Goal: Information Seeking & Learning: Understand process/instructions

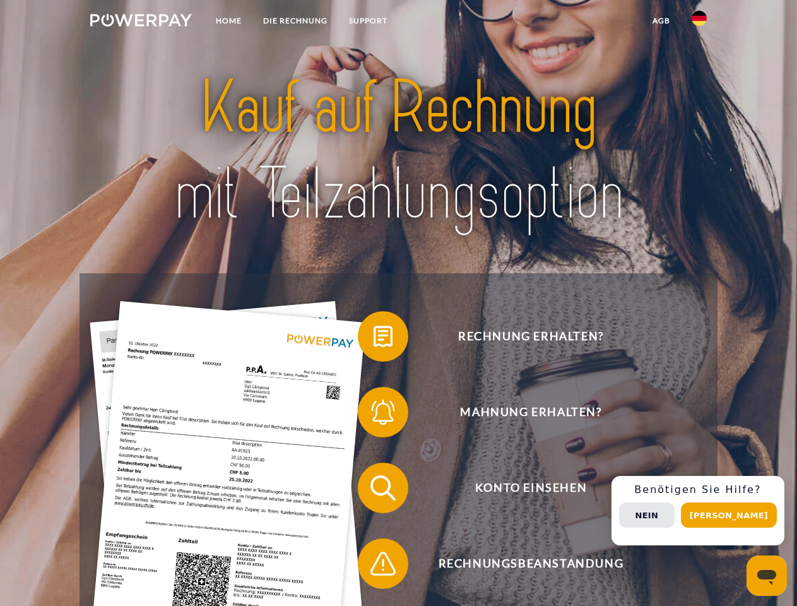
click at [141, 22] on img at bounding box center [141, 20] width 102 height 13
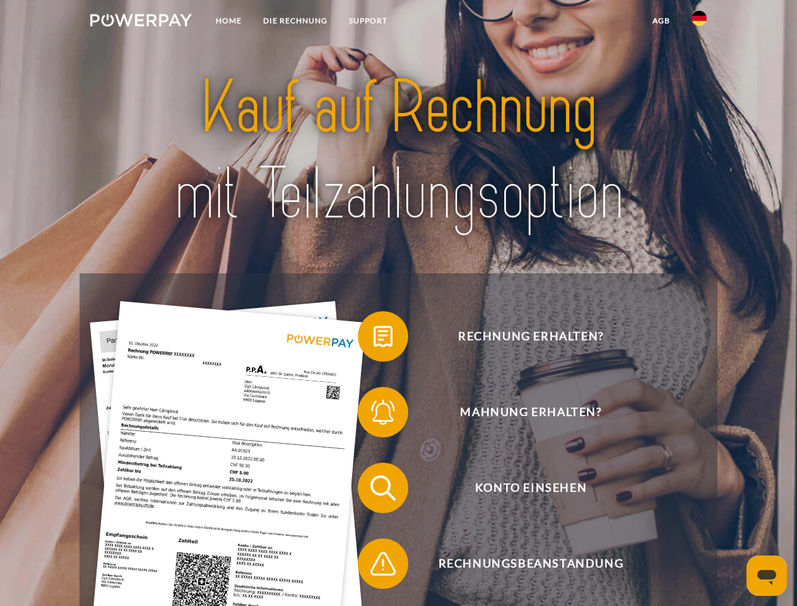
click at [699, 22] on img at bounding box center [699, 18] width 15 height 15
click at [661, 21] on link "agb" at bounding box center [661, 20] width 39 height 23
click at [374, 339] on span at bounding box center [364, 336] width 63 height 63
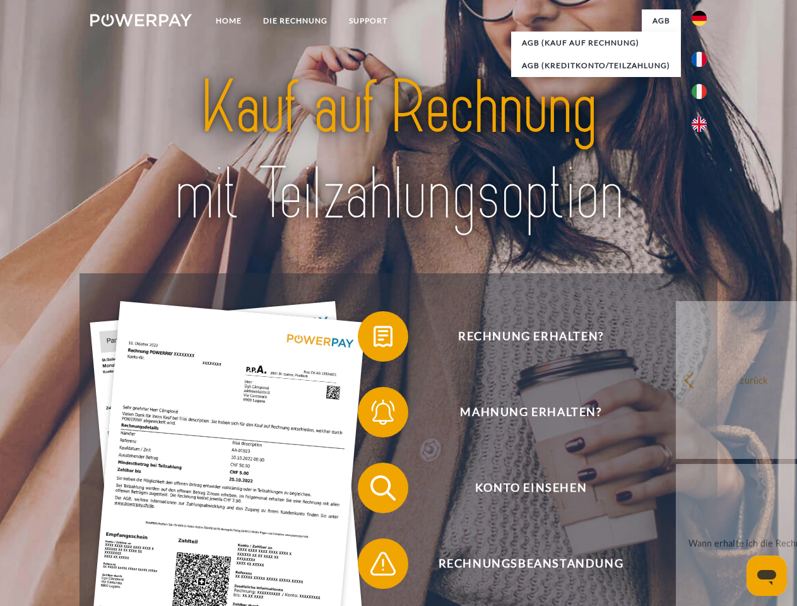
click at [374, 415] on span at bounding box center [364, 412] width 63 height 63
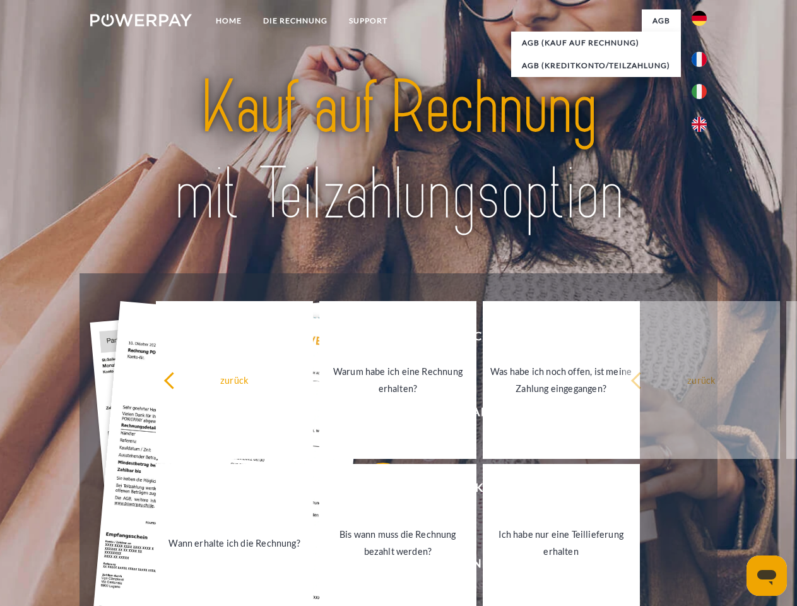
click at [374, 490] on link "Bis wann muss die Rechnung bezahlt werden?" at bounding box center [397, 543] width 157 height 158
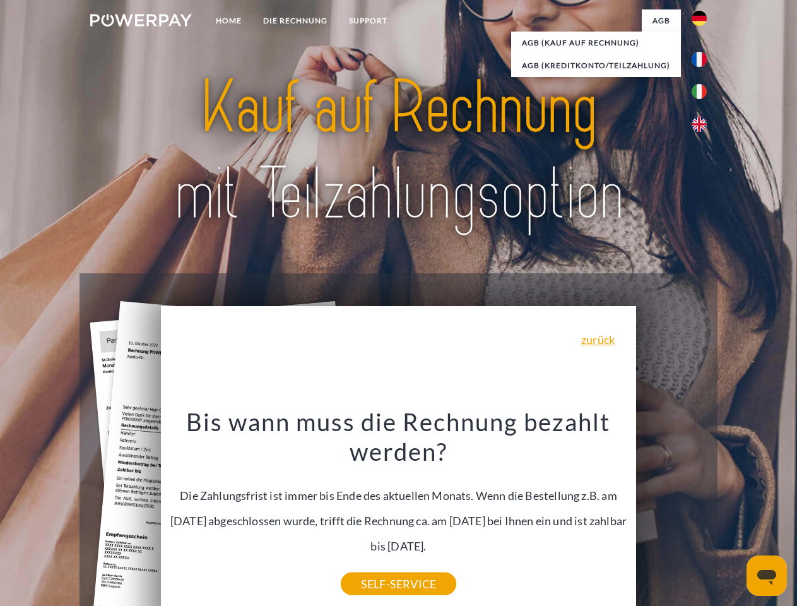
click at [374, 566] on div "Bis wann muss die Rechnung bezahlt werden? Die Zahlungsfrist ist immer bis Ende…" at bounding box center [398, 494] width 461 height 177
click at [702, 511] on div "Rechnung erhalten? Mahnung erhalten? Konto einsehen" at bounding box center [398, 525] width 637 height 505
click at [671, 513] on span "Konto einsehen" at bounding box center [530, 488] width 309 height 50
click at [733, 515] on header "Home DIE RECHNUNG SUPPORT" at bounding box center [398, 435] width 797 height 871
